Goal: Information Seeking & Learning: Learn about a topic

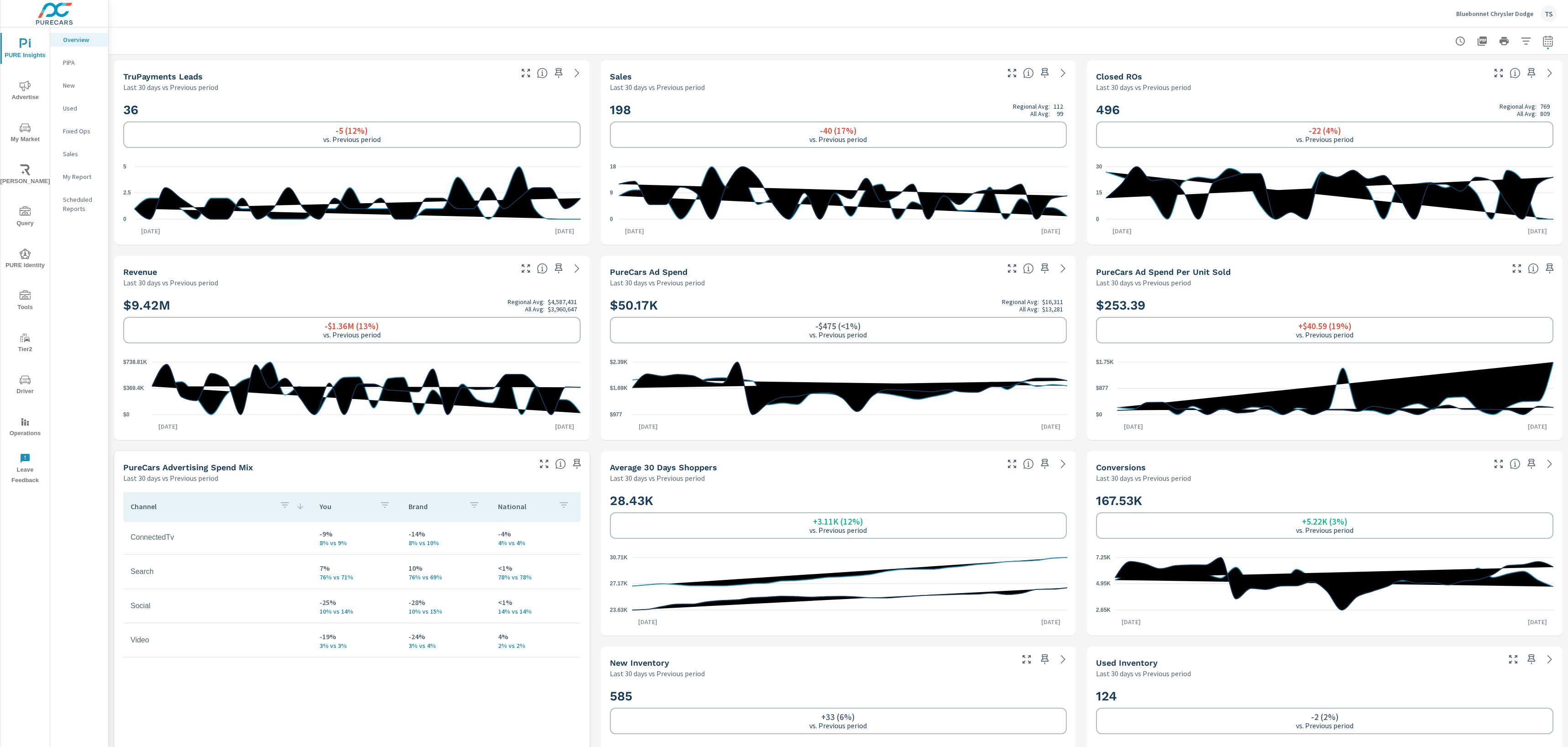
scroll to position [1261, 0]
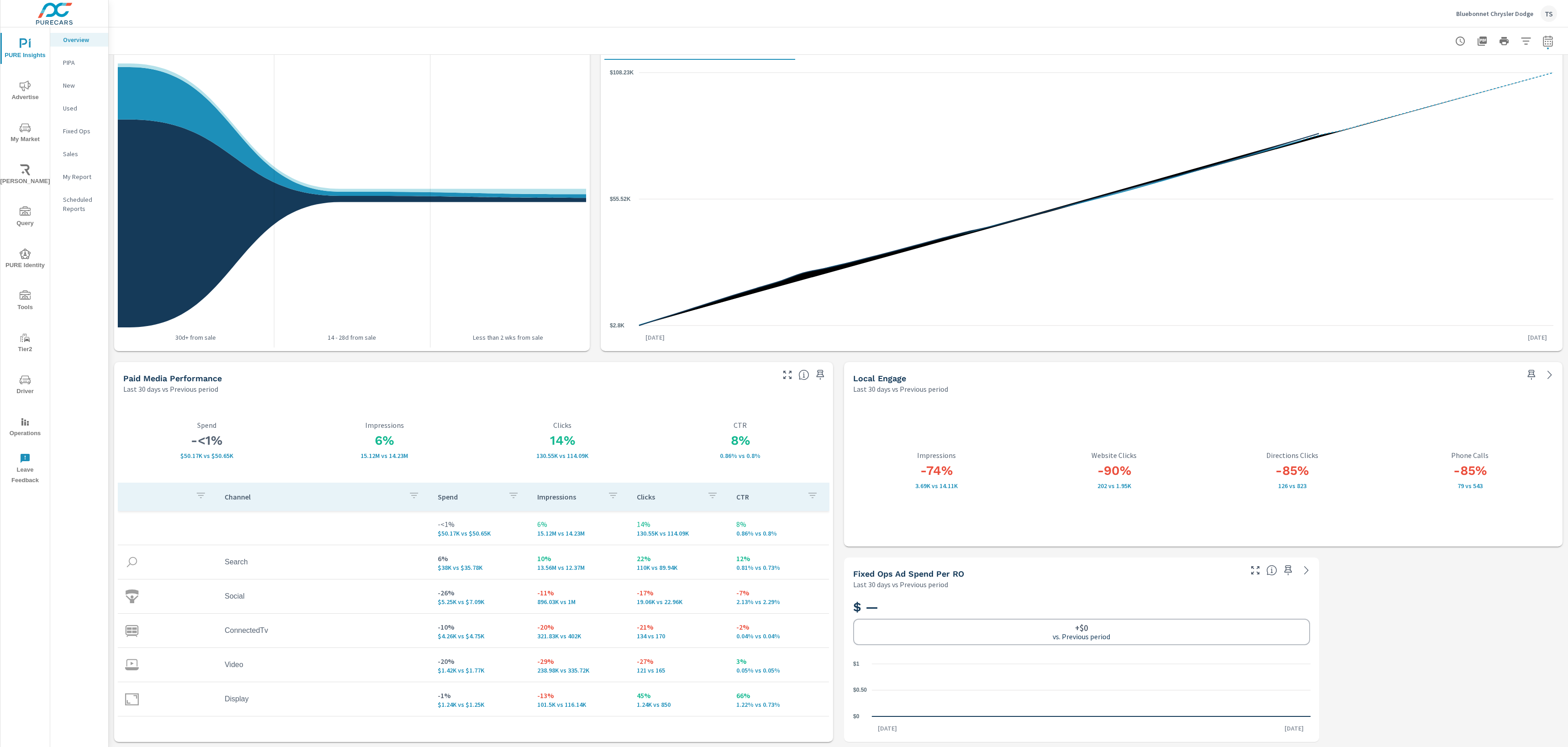
click at [33, 254] on span "PURE Identity" at bounding box center [25, 259] width 44 height 22
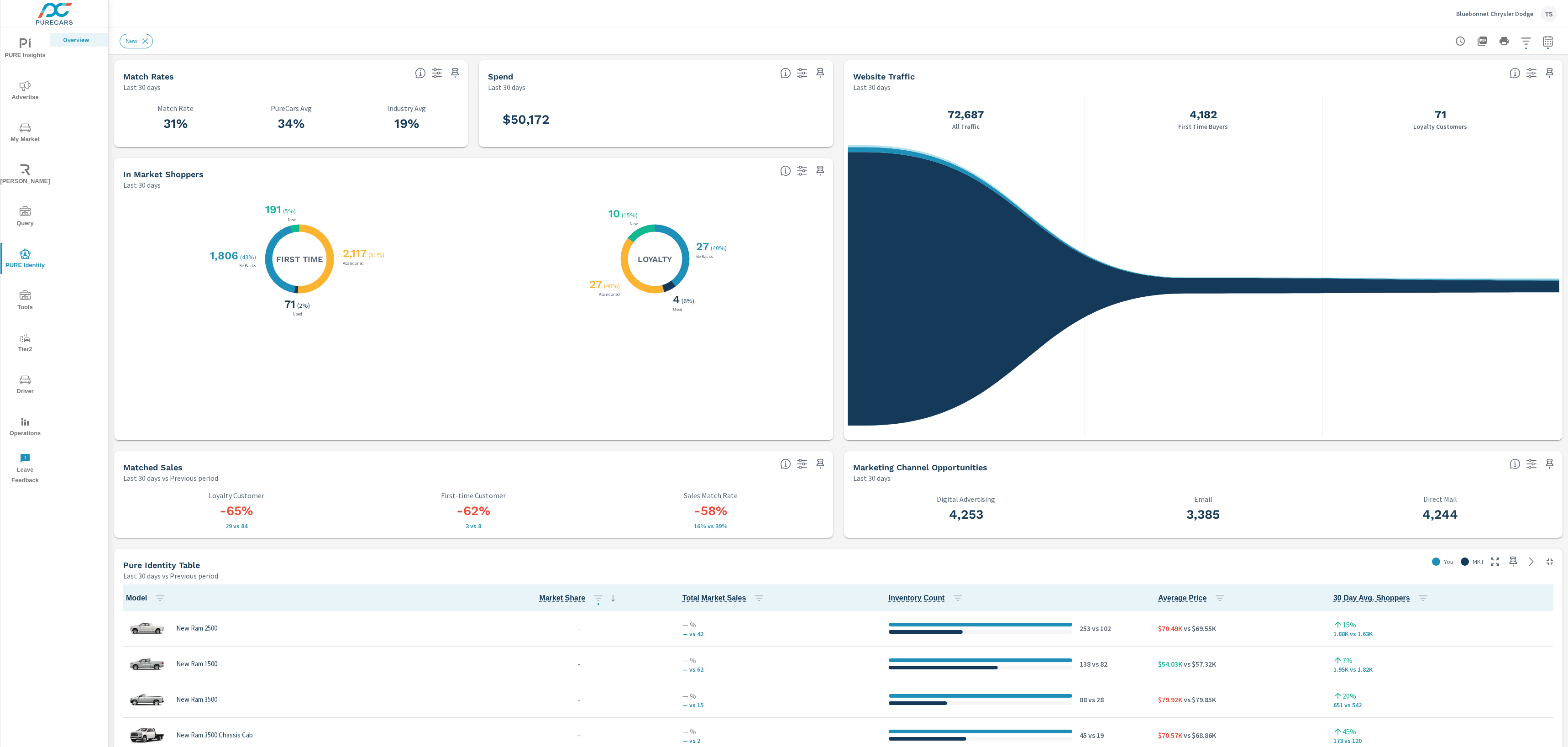
scroll to position [343, 0]
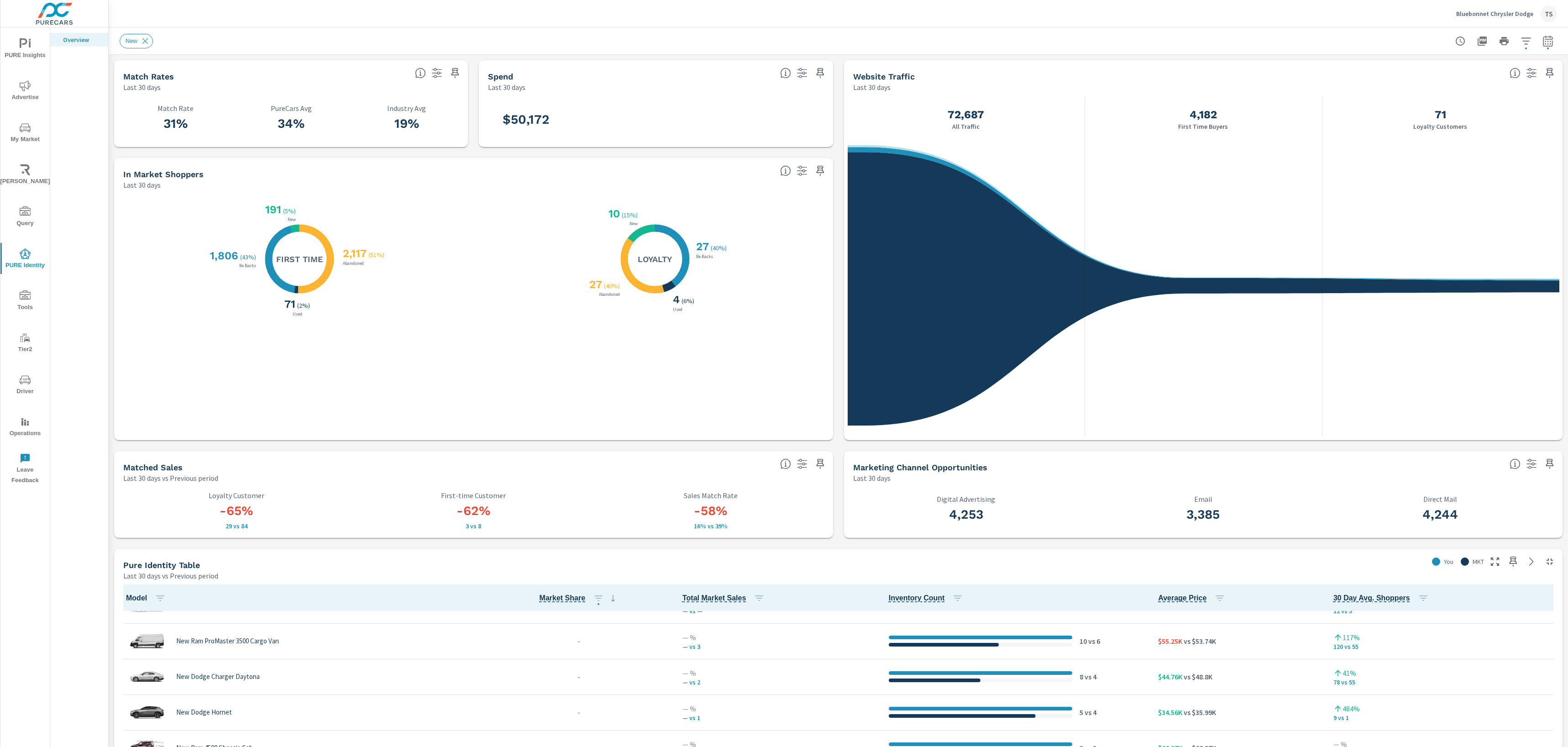
click at [714, 683] on p "— vs 2" at bounding box center [778, 681] width 192 height 7
click at [1537, 44] on div at bounding box center [1504, 41] width 106 height 18
click at [1546, 41] on icon "button" at bounding box center [1547, 41] width 11 height 11
select select "Last 30 days"
select select "Previous period"
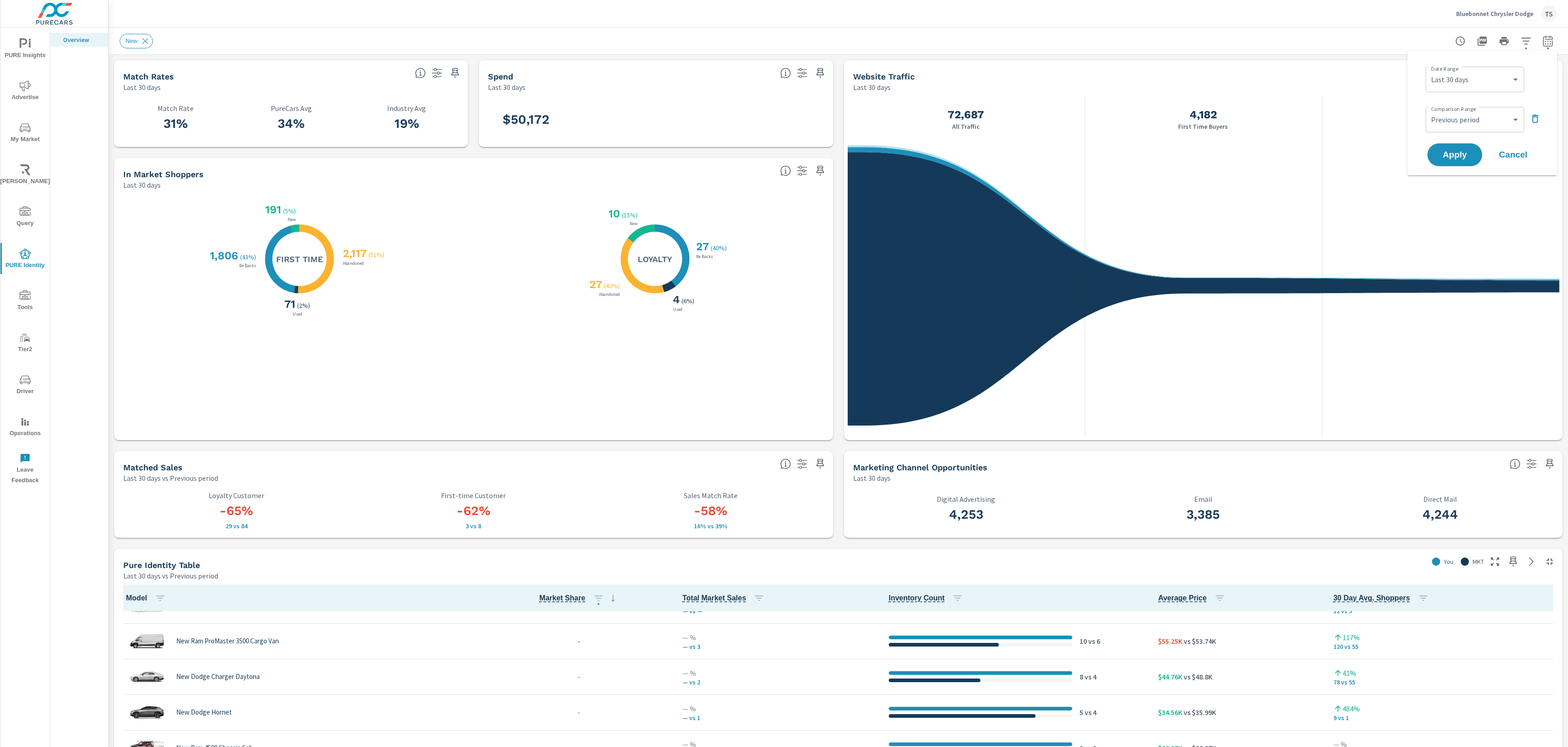
click at [1521, 75] on div "Custom [DATE] Last week Last 7 days Last 14 days Last 30 days Last 45 days Last…" at bounding box center [1474, 79] width 99 height 25
click at [1520, 79] on select "Custom [DATE] Last week Last 7 days Last 14 days Last 30 days Last 45 days Last…" at bounding box center [1475, 79] width 92 height 18
click at [1430, 70] on select "Custom [DATE] Last week Last 7 days Last 14 days Last 30 days Last 45 days Last…" at bounding box center [1475, 79] width 92 height 18
select select "Last 180 days"
click at [1531, 118] on icon "button" at bounding box center [1535, 119] width 11 height 11
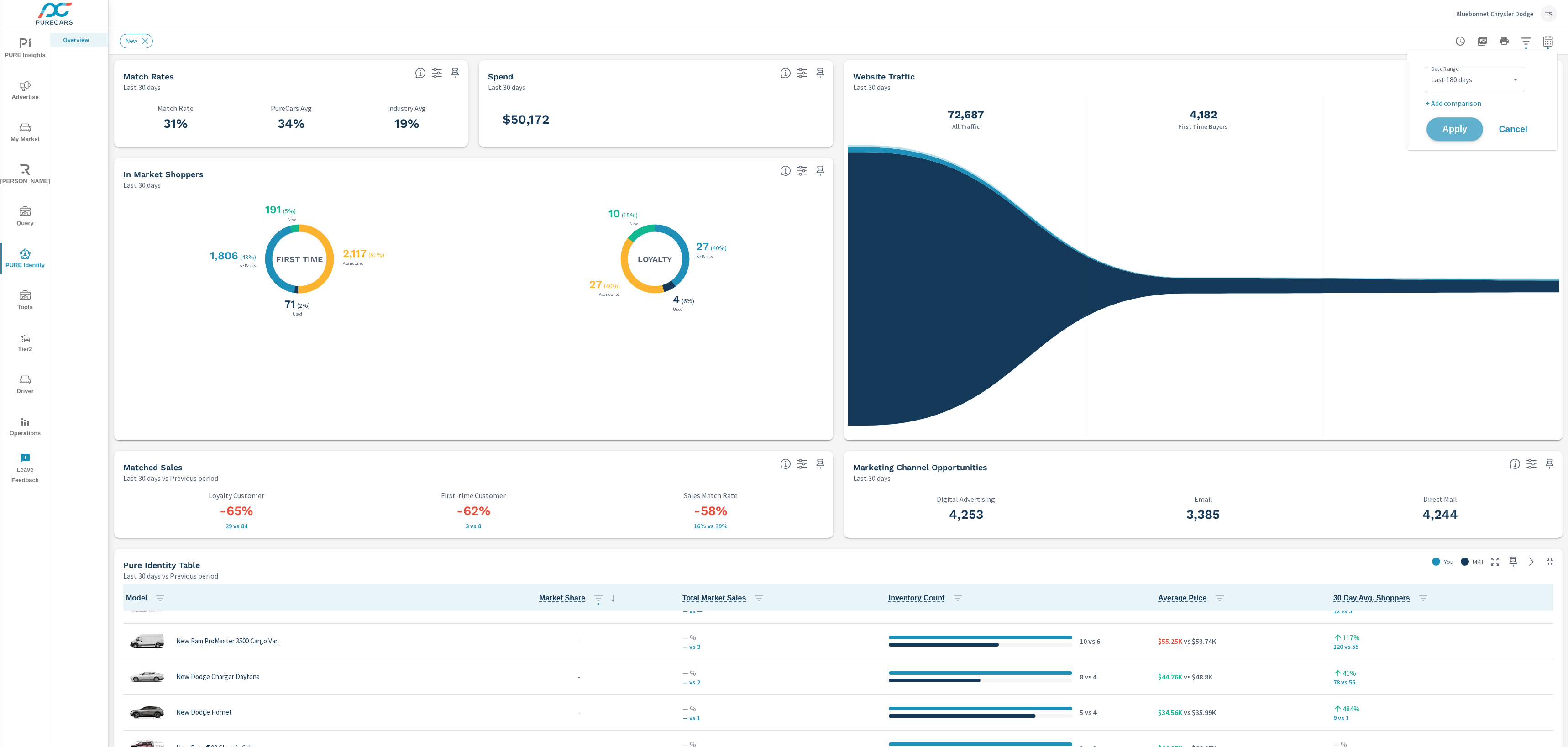
click at [1467, 133] on button "Apply" at bounding box center [1454, 129] width 57 height 23
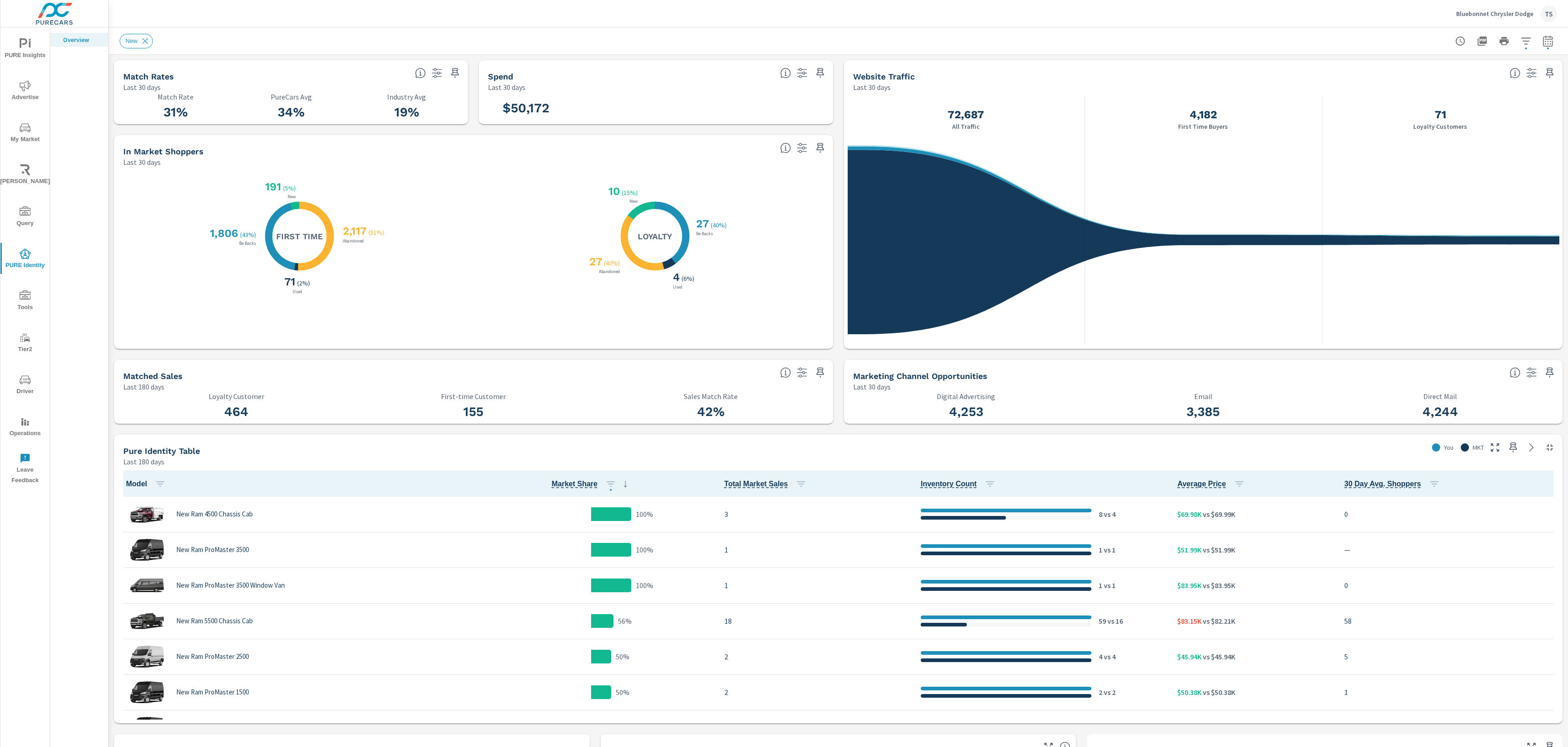
scroll to position [351, 0]
